Goal: Information Seeking & Learning: Check status

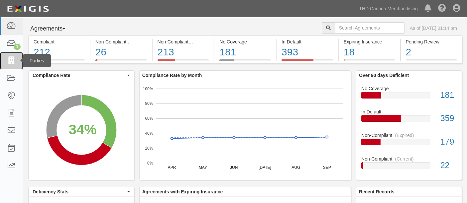
click at [11, 62] on icon at bounding box center [11, 61] width 9 height 8
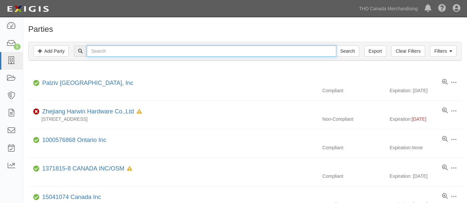
click at [105, 51] on input "text" at bounding box center [211, 51] width 249 height 11
type input "Govee"
click at [336, 46] on input "Search" at bounding box center [347, 51] width 23 height 11
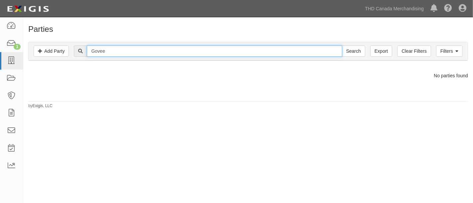
click at [115, 57] on input "Govee" at bounding box center [214, 51] width 255 height 11
click at [119, 53] on input "Govee Moments Trading Limited" at bounding box center [214, 51] width 255 height 11
type input "Govee Moments Trading Limited"
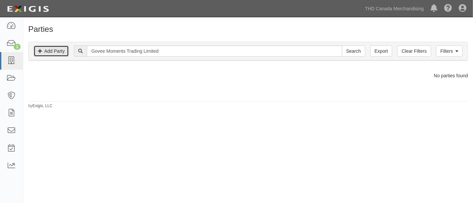
click at [41, 54] on icon at bounding box center [40, 51] width 4 height 5
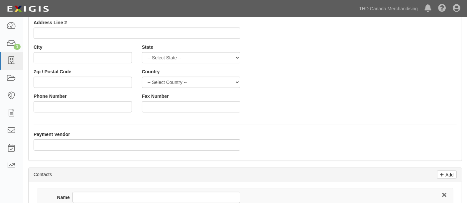
scroll to position [94, 0]
type input "Govee Moments Trading Limited"
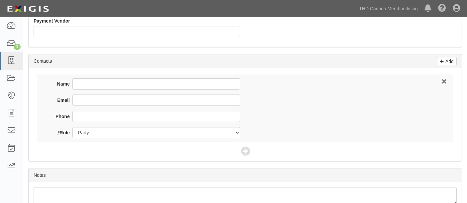
scroll to position [221, 0]
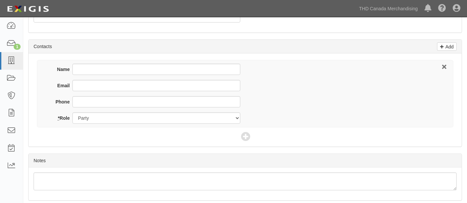
drag, startPoint x: 91, startPoint y: 94, endPoint x: 91, endPoint y: 90, distance: 4.0
click at [91, 90] on div "Email" at bounding box center [144, 88] width 191 height 16
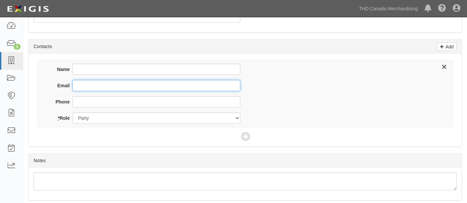
click at [91, 90] on input "Email" at bounding box center [156, 85] width 168 height 11
type input "g"
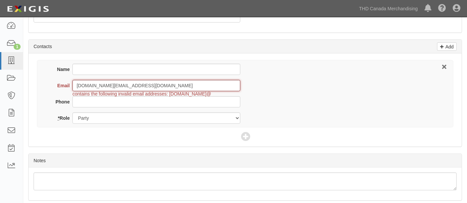
type input "frank.fo@govee.com"
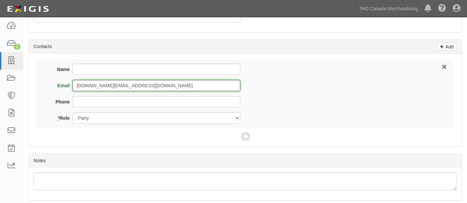
scroll to position [244, 0]
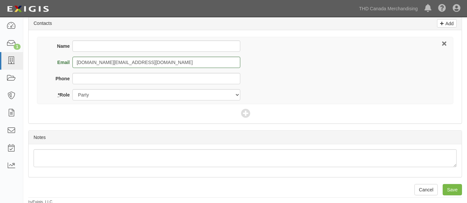
click at [448, 190] on input "Save" at bounding box center [452, 189] width 19 height 11
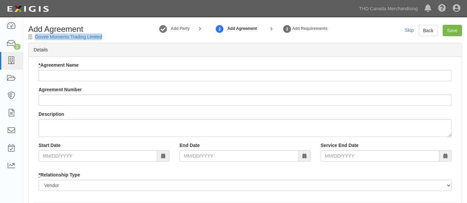
drag, startPoint x: 110, startPoint y: 37, endPoint x: 35, endPoint y: 38, distance: 75.5
click at [35, 38] on div "Add Agreement Govee Moments Trading Limited" at bounding box center [78, 32] width 111 height 15
copy div "Govee Moments Trading Limited"
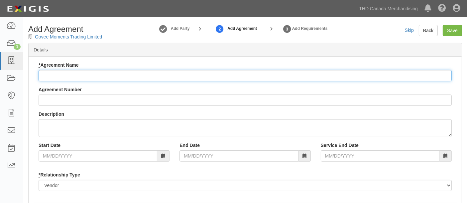
click at [60, 74] on input "* Agreement Name" at bounding box center [245, 75] width 413 height 11
paste input "Govee Moments Trading Limited"
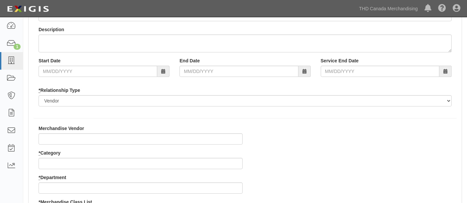
scroll to position [107, 0]
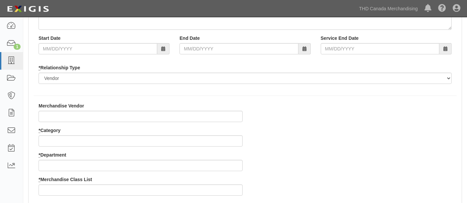
type input "Govee Moments Trading Limited"
click at [68, 147] on div "Merchandise Vendor * Category * Department * Merchandise Class List" at bounding box center [141, 152] width 214 height 98
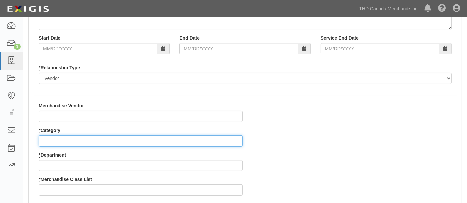
click at [69, 141] on input "* Category" at bounding box center [141, 141] width 204 height 11
type input "8"
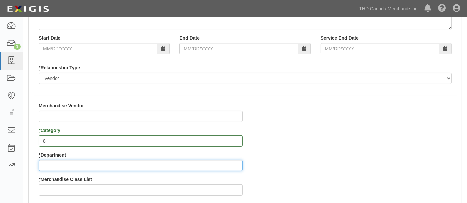
click at [60, 166] on input "* Department" at bounding box center [141, 165] width 204 height 11
type input "27"
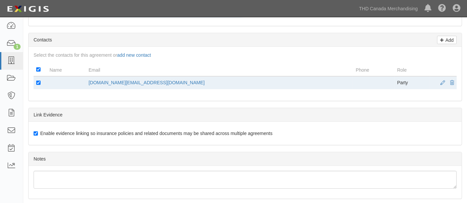
scroll to position [364, 0]
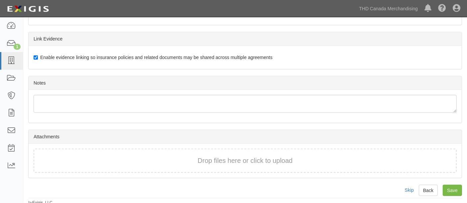
type input "1"
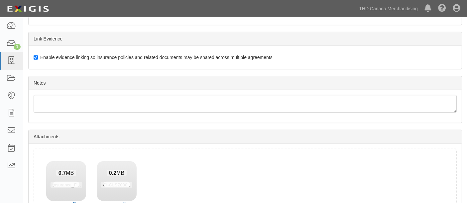
scroll to position [411, 0]
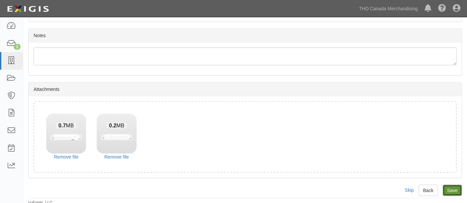
click at [444, 187] on input "Save" at bounding box center [452, 190] width 19 height 11
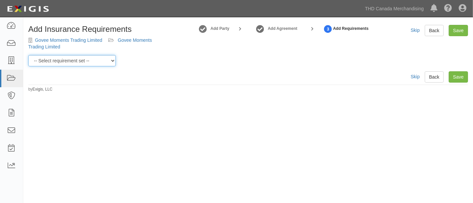
click at [104, 61] on select "-- Select requirement set -- $20M GL (Canadian Supplier) $20M GL (Non-Canadian …" at bounding box center [71, 60] width 87 height 11
select select "37054"
click at [28, 55] on select "-- Select requirement set -- $20M GL (Canadian Supplier) $20M GL (Non-Canadian …" at bounding box center [71, 60] width 87 height 11
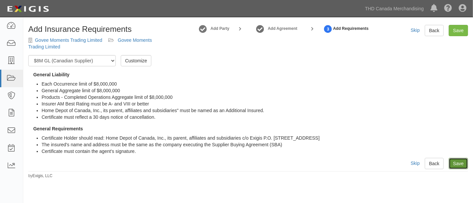
click at [454, 165] on link "Save" at bounding box center [457, 163] width 19 height 11
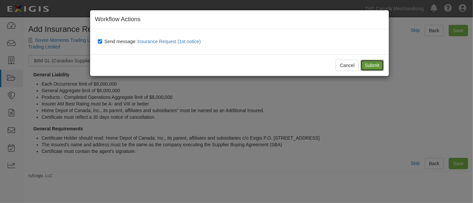
click at [363, 64] on input "Submit" at bounding box center [371, 65] width 23 height 11
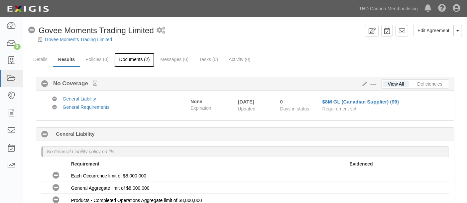
click at [135, 59] on link "Documents (2)" at bounding box center [134, 60] width 41 height 14
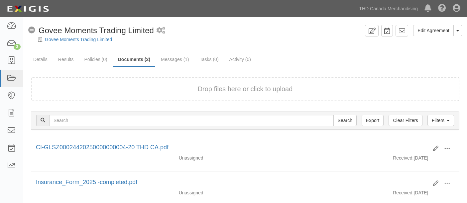
scroll to position [41, 0]
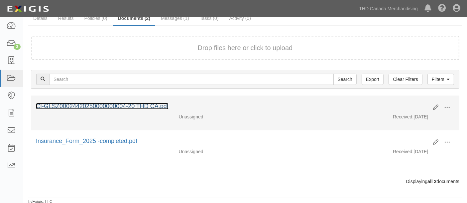
click at [113, 108] on link "CI-GLSZ00024420250000000004-20 THD CA.pdf" at bounding box center [102, 106] width 133 height 7
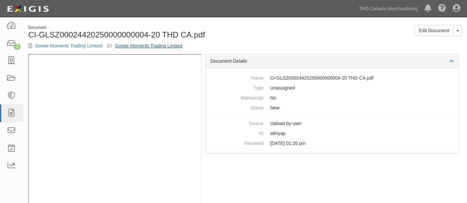
scroll to position [17, 0]
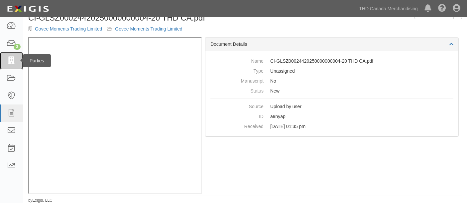
click at [9, 63] on icon at bounding box center [11, 61] width 9 height 8
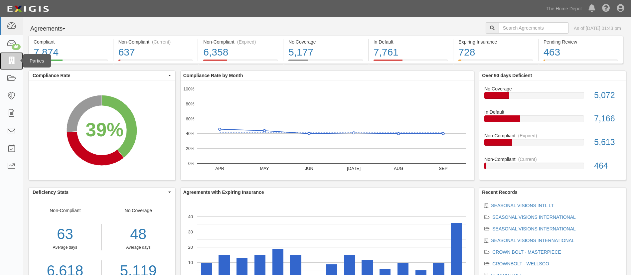
click at [12, 64] on icon at bounding box center [11, 61] width 9 height 8
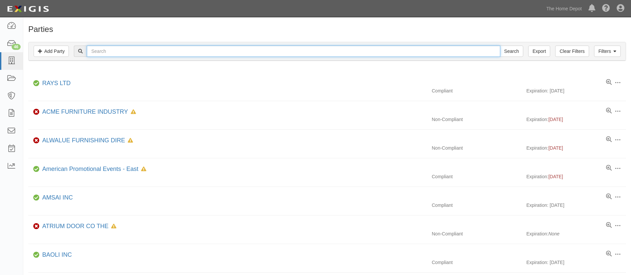
click at [98, 50] on input "text" at bounding box center [293, 51] width 413 height 11
type input "luraco"
click at [500, 46] on input "Search" at bounding box center [511, 51] width 23 height 11
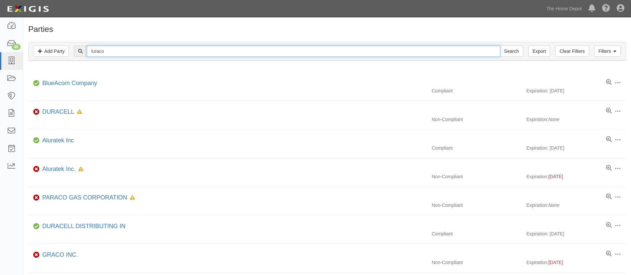
click at [152, 49] on input "luraco" at bounding box center [293, 51] width 413 height 11
click at [500, 46] on input "Search" at bounding box center [511, 51] width 23 height 11
drag, startPoint x: 0, startPoint y: 0, endPoint x: 152, endPoint y: 49, distance: 159.1
click at [152, 49] on input "luraco" at bounding box center [293, 51] width 413 height 11
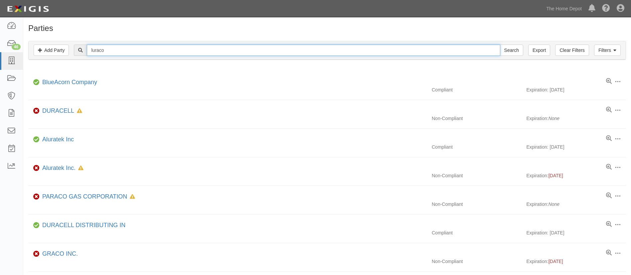
click at [109, 46] on input "luraco" at bounding box center [293, 50] width 413 height 11
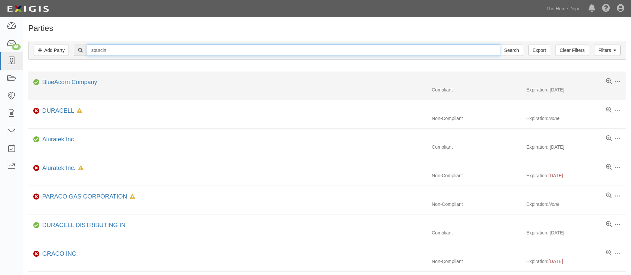
type input "Sourcing Solutions"
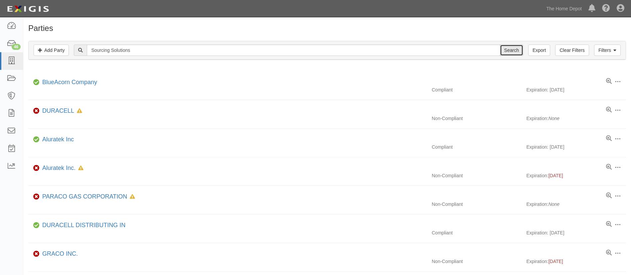
click at [505, 52] on input "Search" at bounding box center [511, 50] width 23 height 11
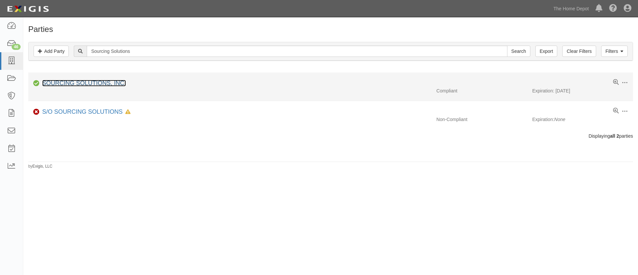
click at [85, 85] on link "SOURCING SOLUTIONS, INC." at bounding box center [84, 83] width 84 height 7
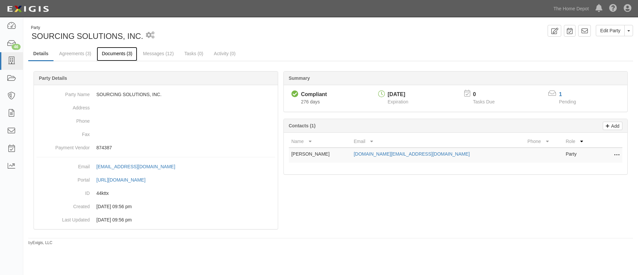
click at [124, 53] on link "Documents (3)" at bounding box center [117, 54] width 41 height 14
